Goal: Information Seeking & Learning: Learn about a topic

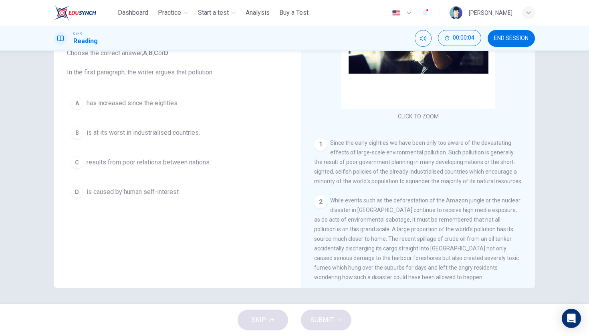
scroll to position [77, 0]
click at [201, 160] on span "results from poor relations between nations." at bounding box center [148, 163] width 124 height 10
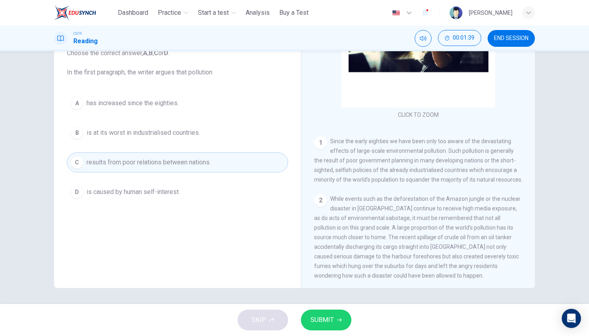
click at [327, 329] on button "SUBMIT" at bounding box center [326, 320] width 50 height 21
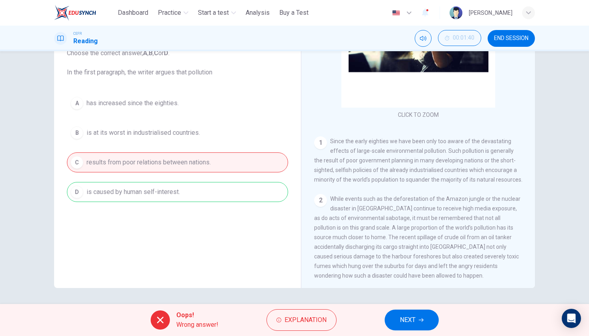
click at [327, 329] on button "Explanation" at bounding box center [301, 320] width 70 height 22
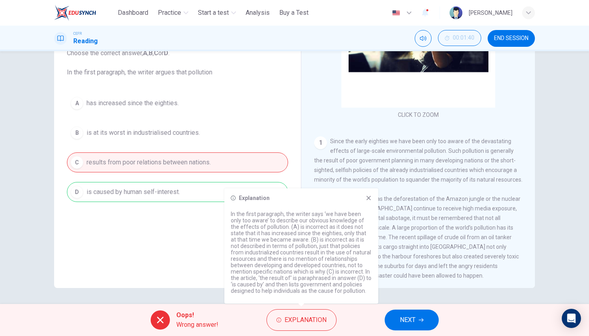
click at [413, 324] on span "NEXT" at bounding box center [408, 320] width 16 height 11
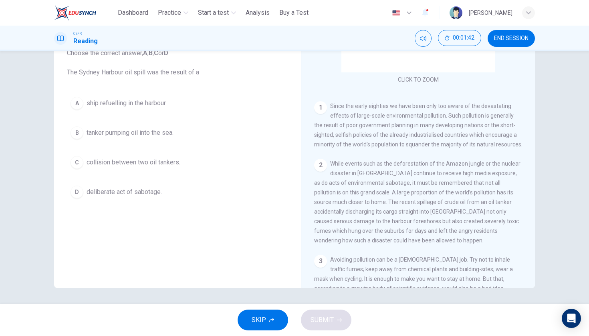
scroll to position [114, 0]
click at [151, 136] on span "tanker pumping oil into the sea." at bounding box center [129, 133] width 87 height 10
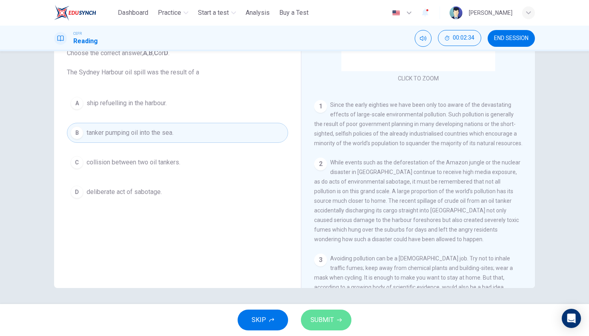
click at [307, 322] on button "SUBMIT" at bounding box center [326, 320] width 50 height 21
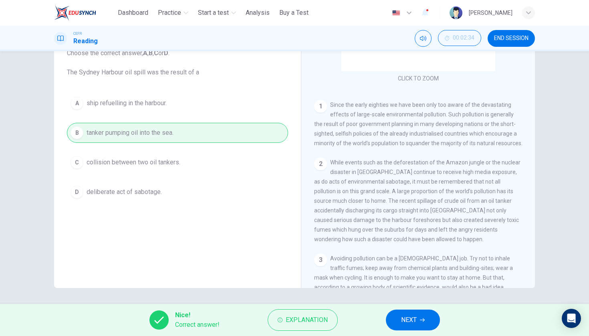
click at [403, 322] on span "NEXT" at bounding box center [409, 320] width 16 height 11
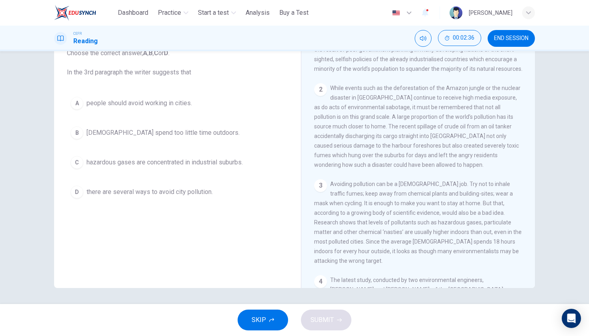
scroll to position [198, 0]
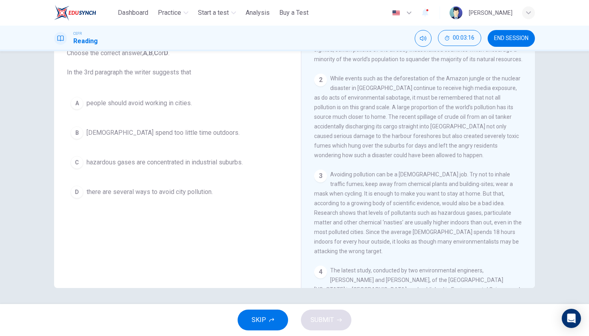
click at [223, 160] on span "hazardous gases are concentrated in industrial suburbs." at bounding box center [164, 163] width 156 height 10
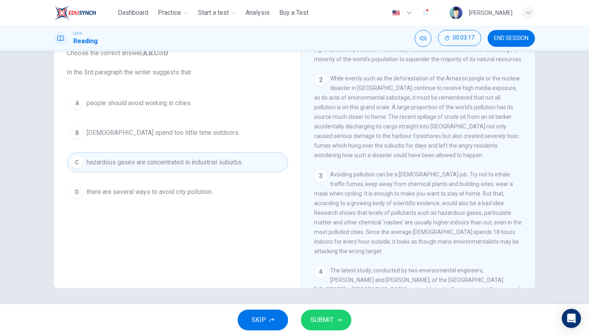
click at [334, 318] on button "SUBMIT" at bounding box center [326, 320] width 50 height 21
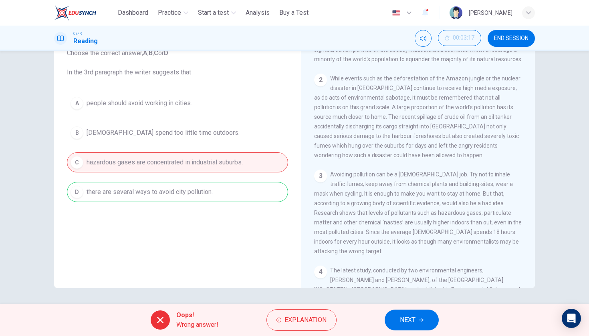
click at [400, 323] on span "NEXT" at bounding box center [408, 320] width 16 height 11
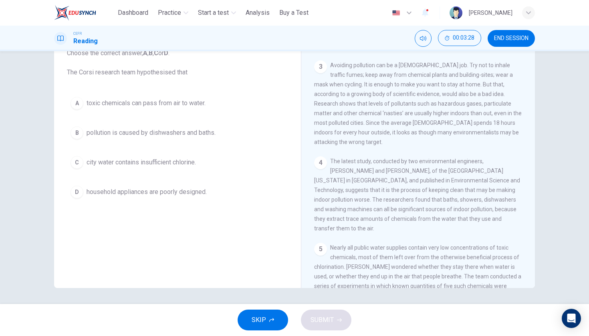
scroll to position [308, 0]
click at [176, 102] on span "toxic chemicals can pass from air to water." at bounding box center [145, 103] width 119 height 10
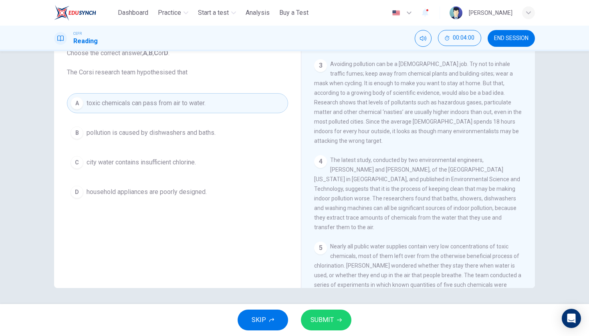
click at [317, 319] on span "SUBMIT" at bounding box center [321, 320] width 23 height 11
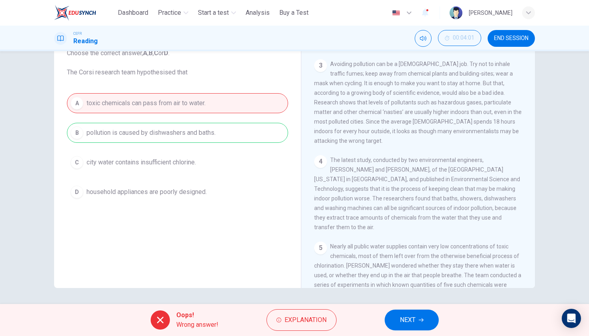
click at [396, 323] on button "NEXT" at bounding box center [411, 320] width 54 height 21
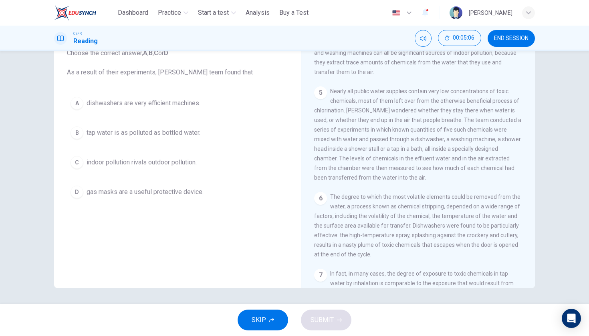
scroll to position [462, 0]
click at [185, 107] on span "dishwashers are very efficient machines." at bounding box center [143, 103] width 114 height 10
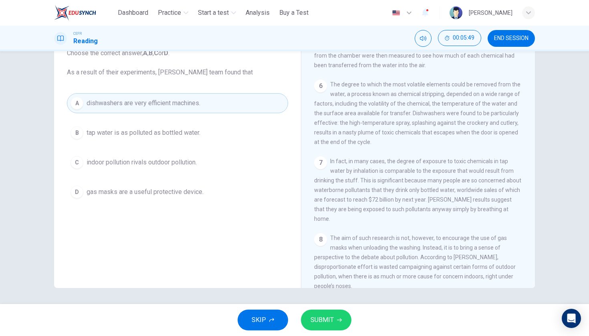
scroll to position [580, 0]
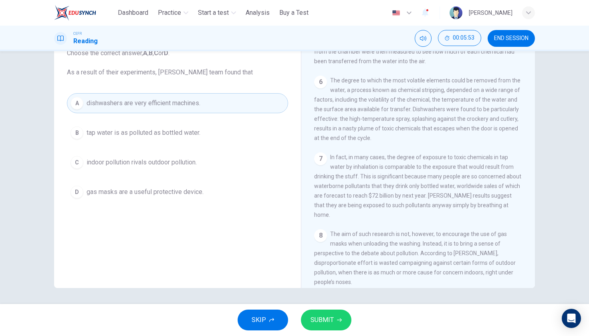
click at [348, 316] on button "SUBMIT" at bounding box center [326, 320] width 50 height 21
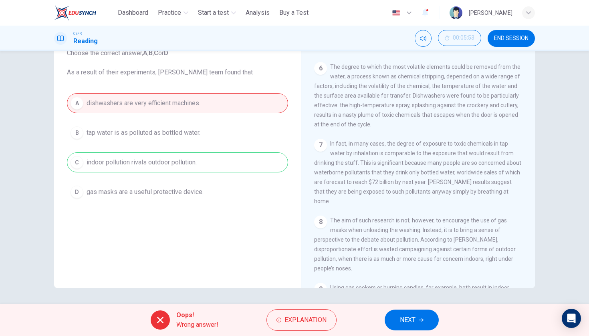
scroll to position [595, 0]
click at [404, 317] on span "NEXT" at bounding box center [408, 320] width 16 height 11
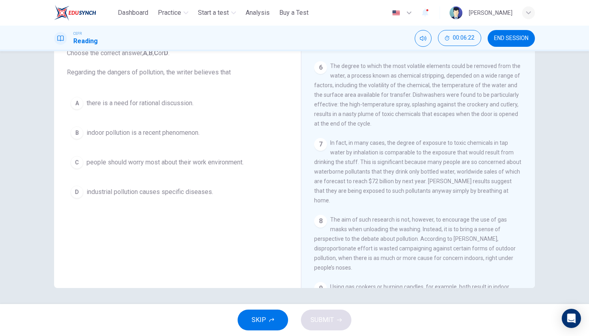
click at [209, 136] on button "B indoor pollution is a recent phenomenon." at bounding box center [177, 133] width 221 height 20
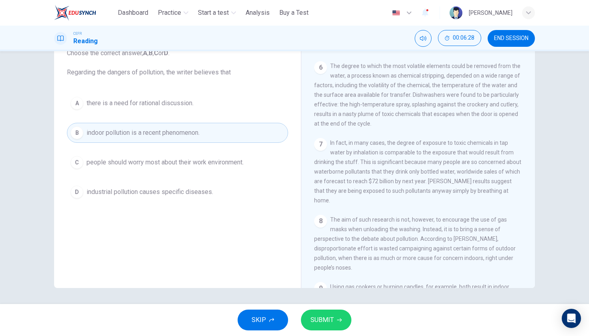
click at [326, 318] on span "SUBMIT" at bounding box center [321, 320] width 23 height 11
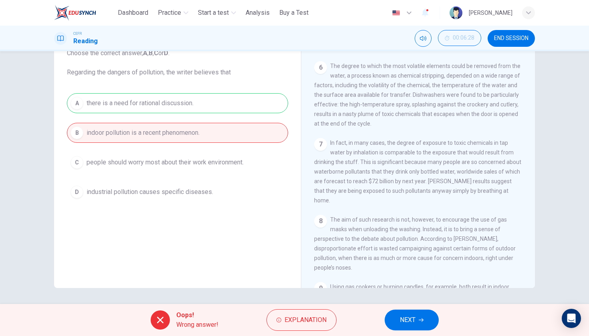
click at [501, 50] on div "CEFR Reading 00:06:28 END SESSION" at bounding box center [294, 39] width 589 height 26
click at [510, 40] on span "END SESSION" at bounding box center [511, 38] width 34 height 6
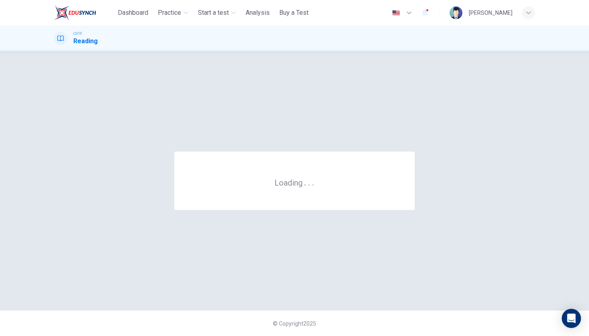
scroll to position [0, 0]
